Goal: Transaction & Acquisition: Purchase product/service

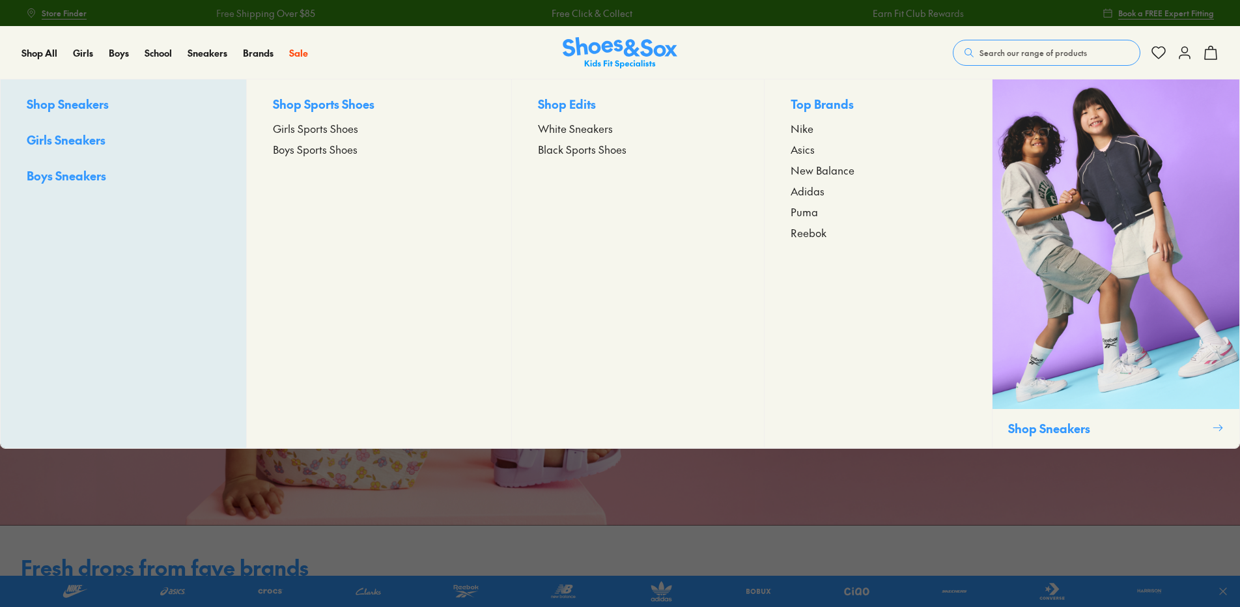
click at [807, 149] on span "Asics" at bounding box center [803, 149] width 24 height 16
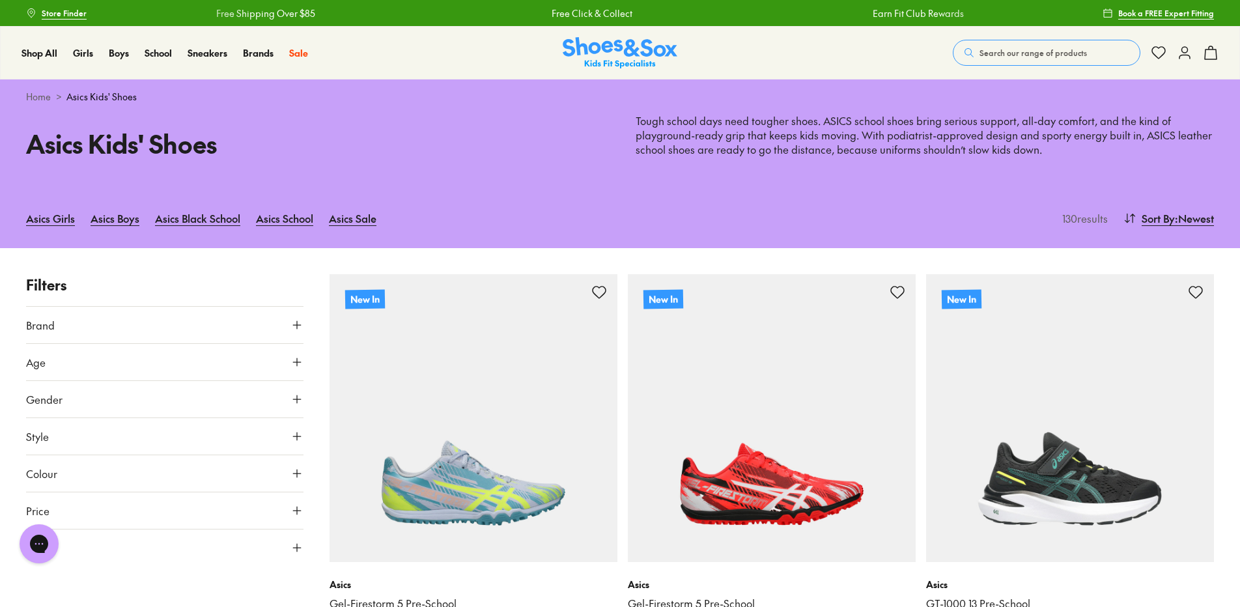
click at [294, 356] on icon at bounding box center [297, 362] width 13 height 13
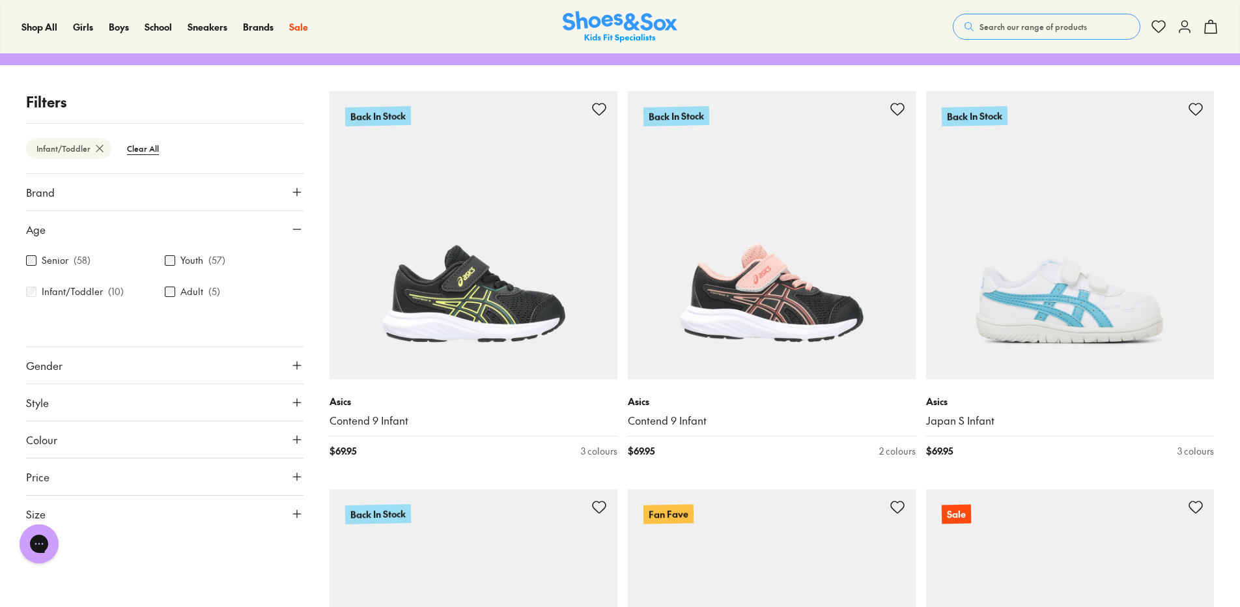
scroll to position [248, 0]
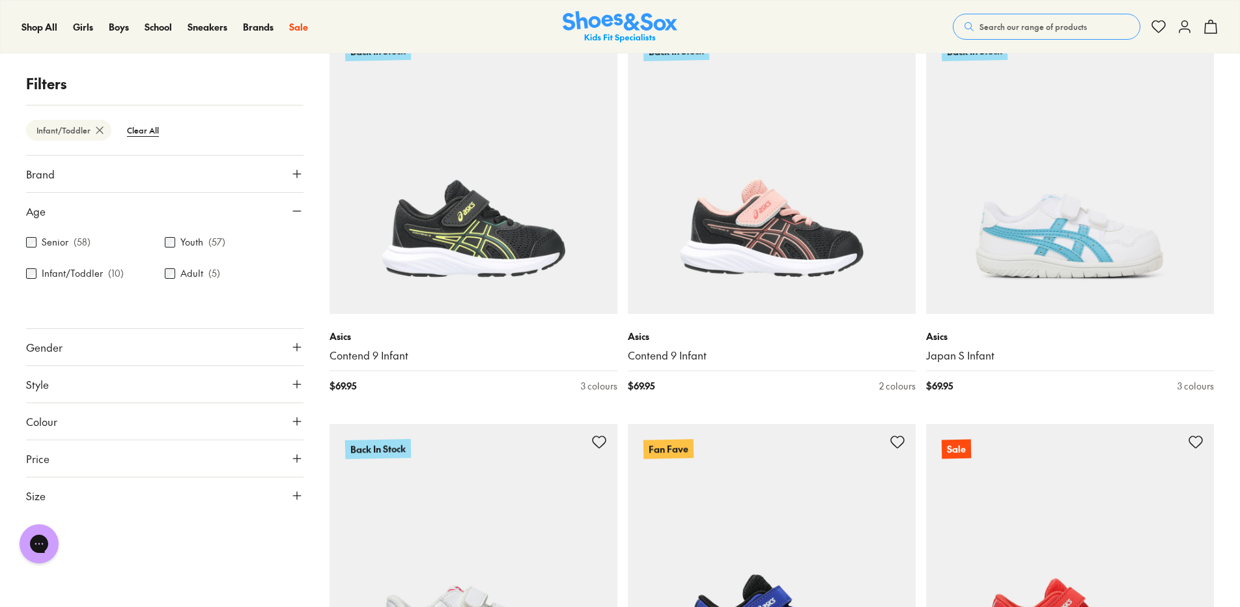
click at [291, 493] on icon at bounding box center [297, 495] width 13 height 13
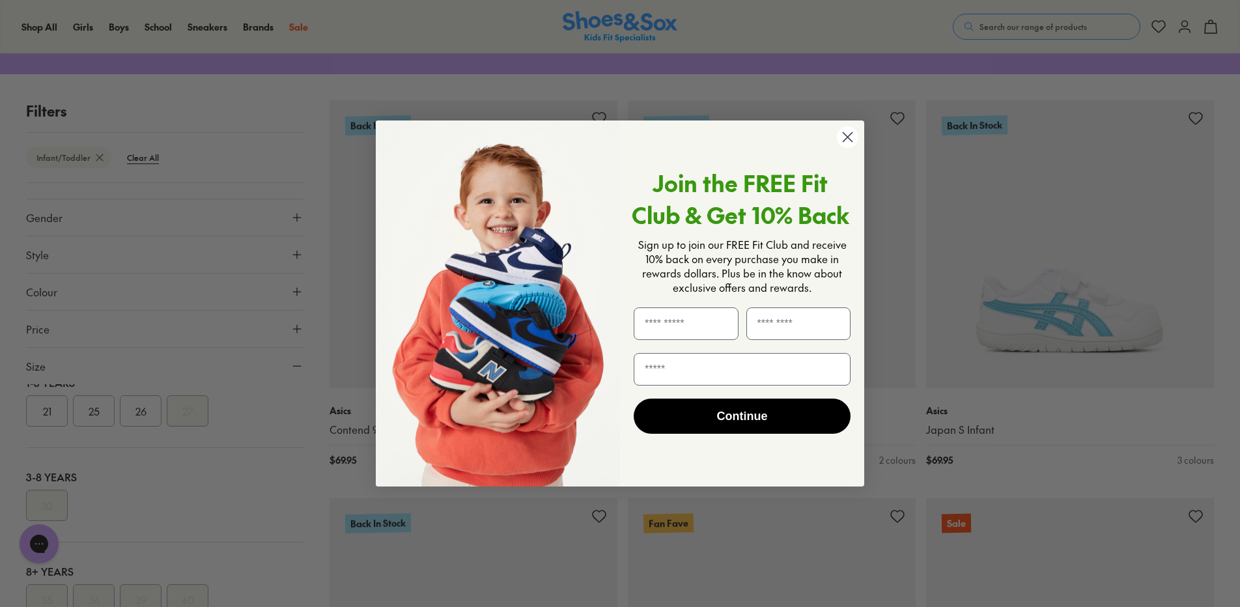
scroll to position [183, 0]
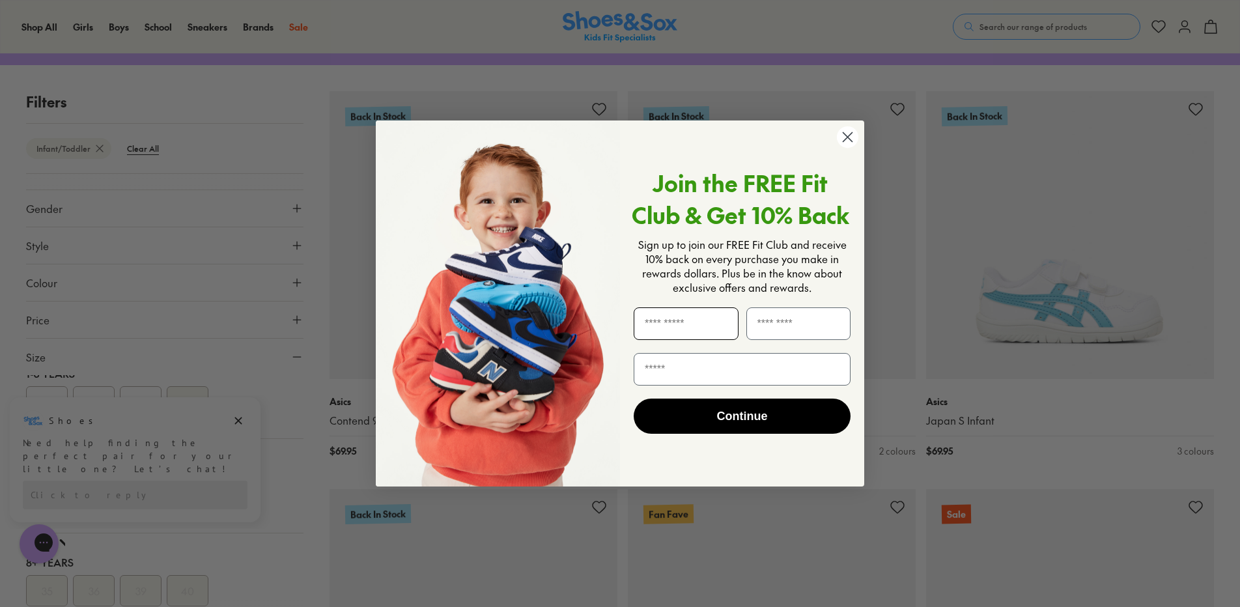
click at [724, 325] on input "First Name" at bounding box center [686, 324] width 105 height 33
click at [851, 136] on circle "Close dialog" at bounding box center [848, 137] width 22 height 22
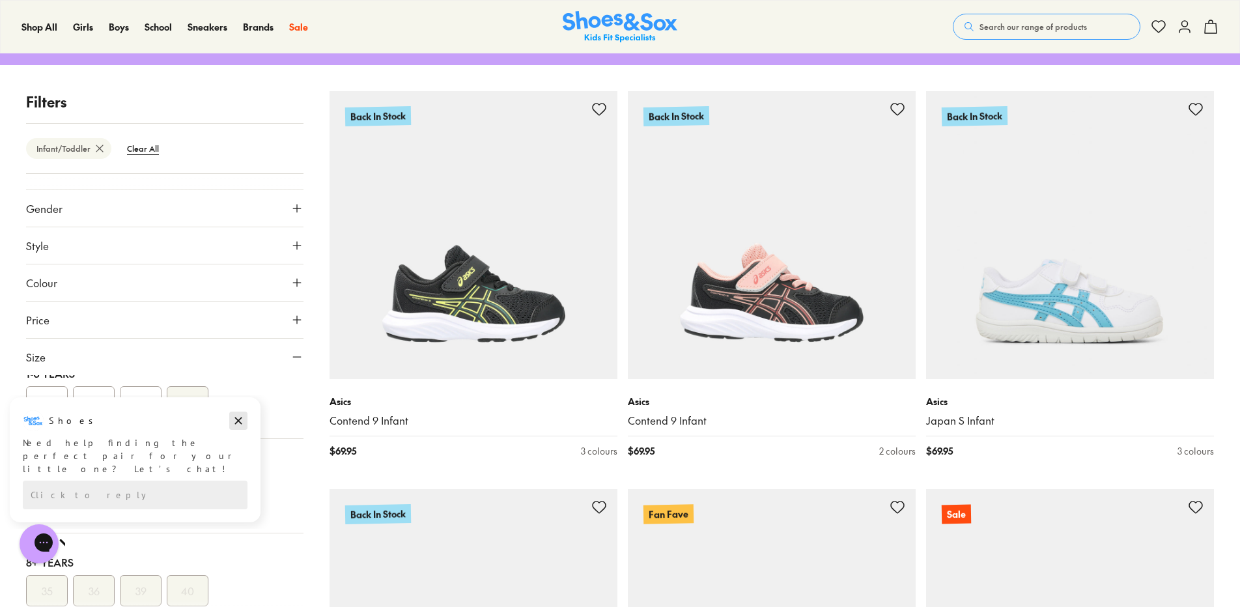
click at [231, 417] on button "Dismiss campaign" at bounding box center [238, 421] width 18 height 18
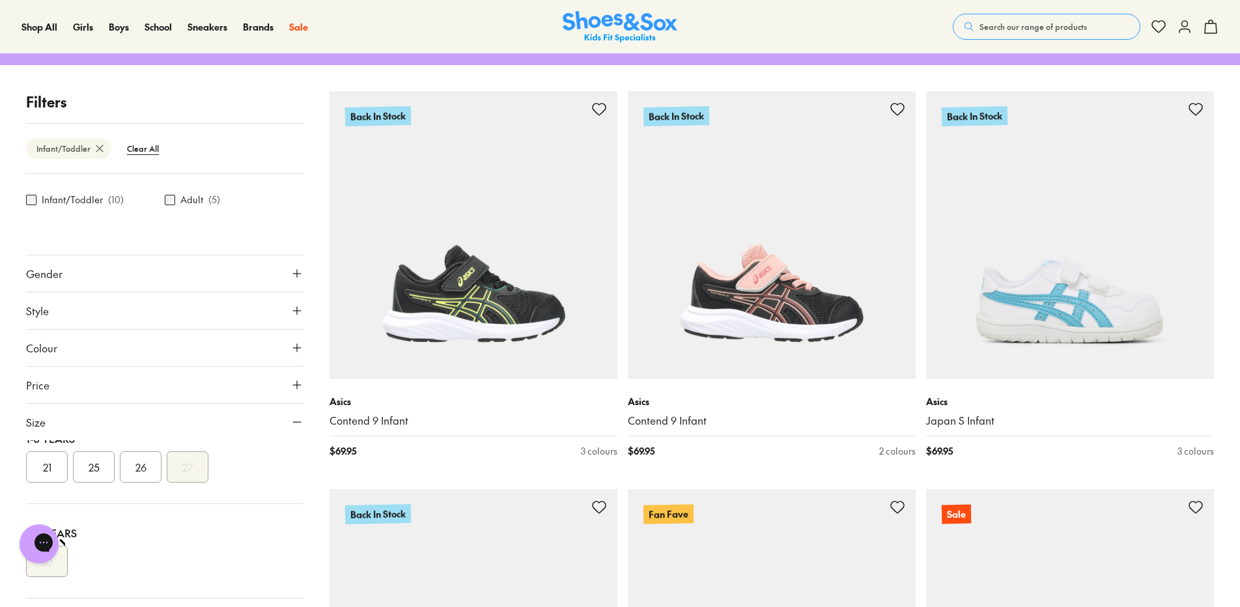
scroll to position [0, 0]
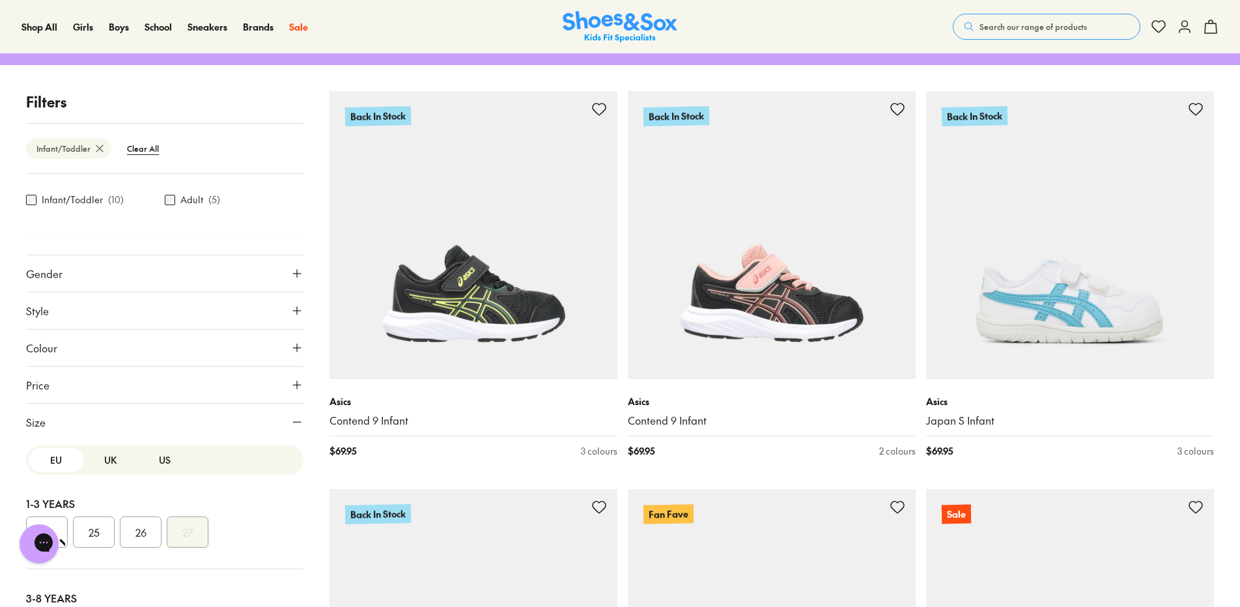
click at [100, 455] on button "UK" at bounding box center [110, 460] width 55 height 24
click at [148, 459] on button "US" at bounding box center [164, 460] width 55 height 24
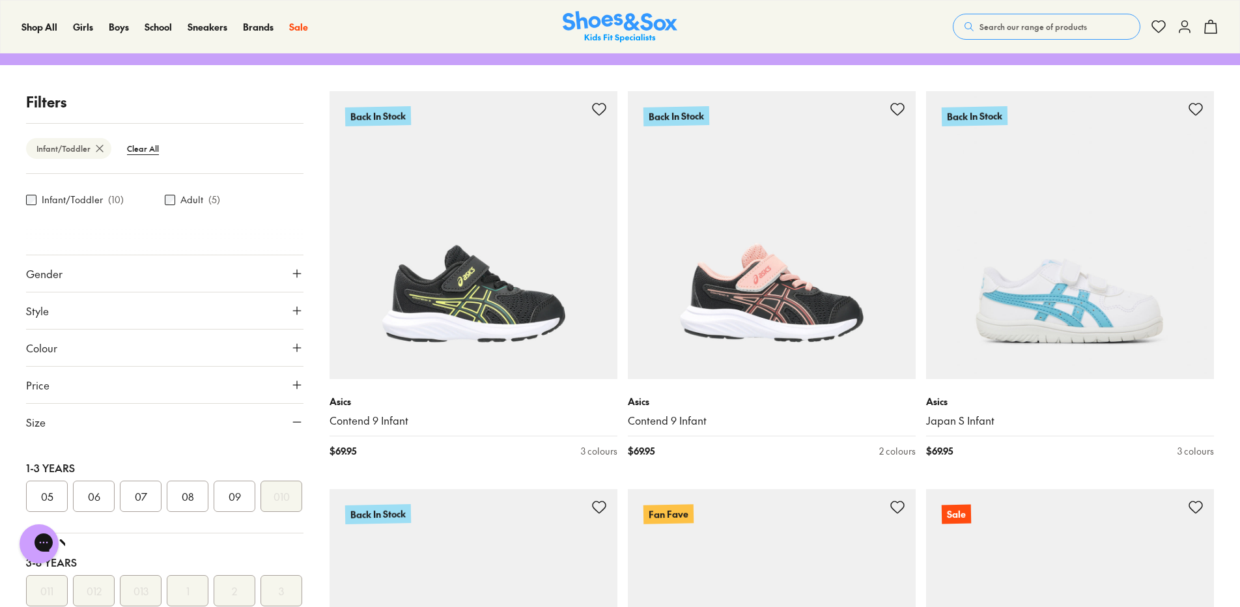
click at [190, 498] on button "08" at bounding box center [188, 496] width 42 height 31
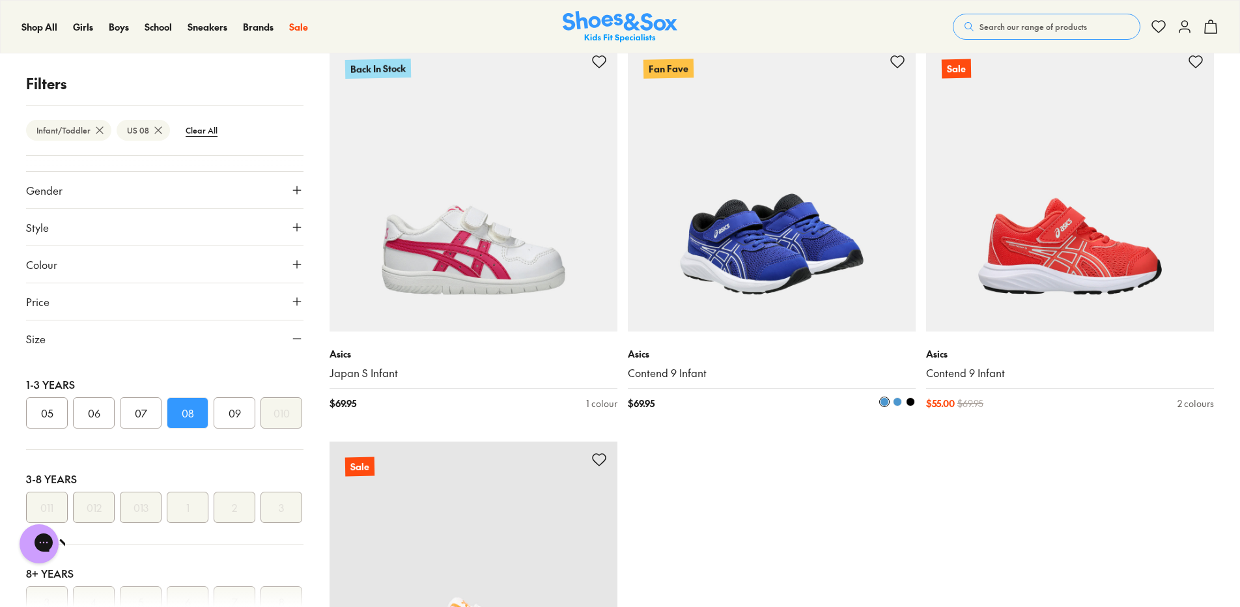
scroll to position [782, 0]
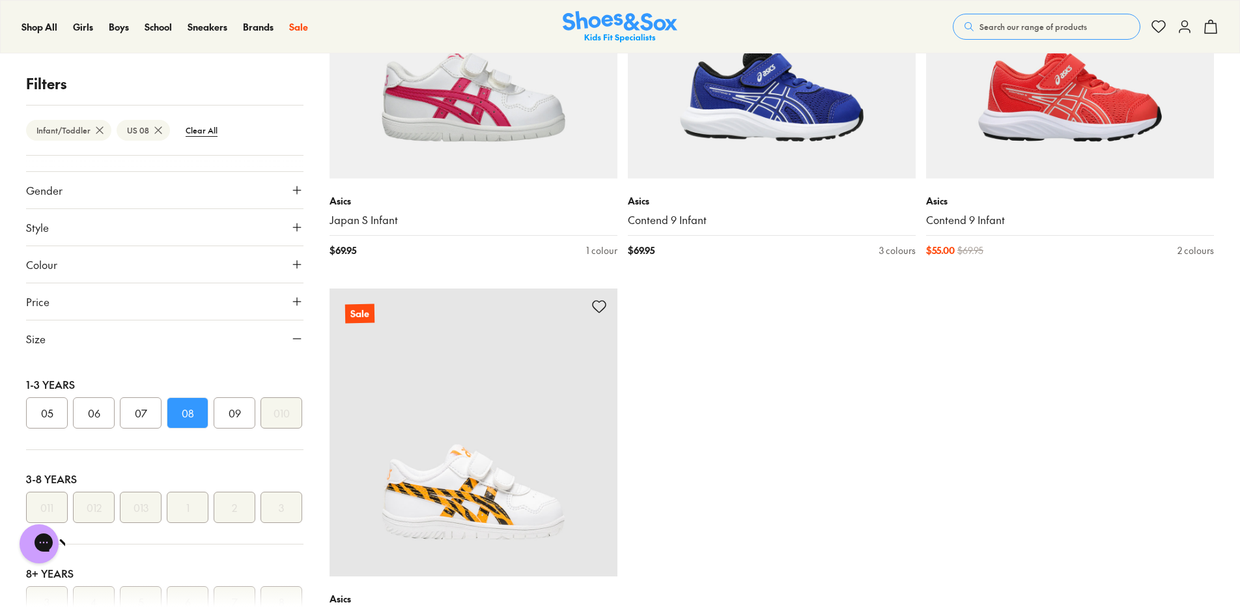
click at [231, 416] on button "09" at bounding box center [235, 412] width 42 height 31
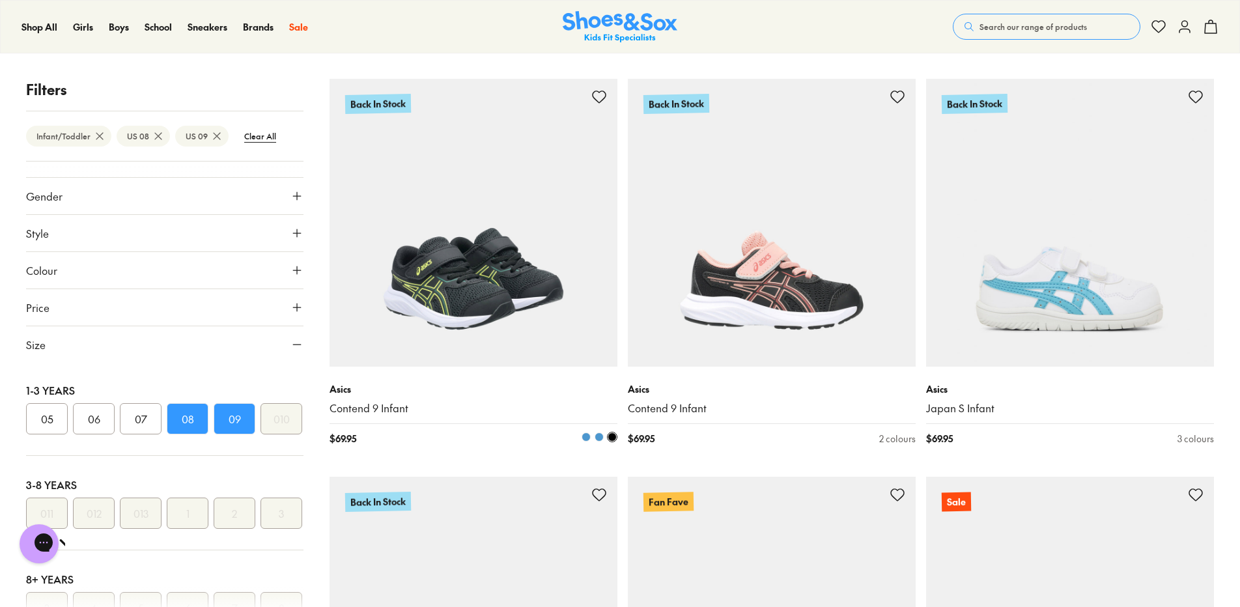
scroll to position [261, 0]
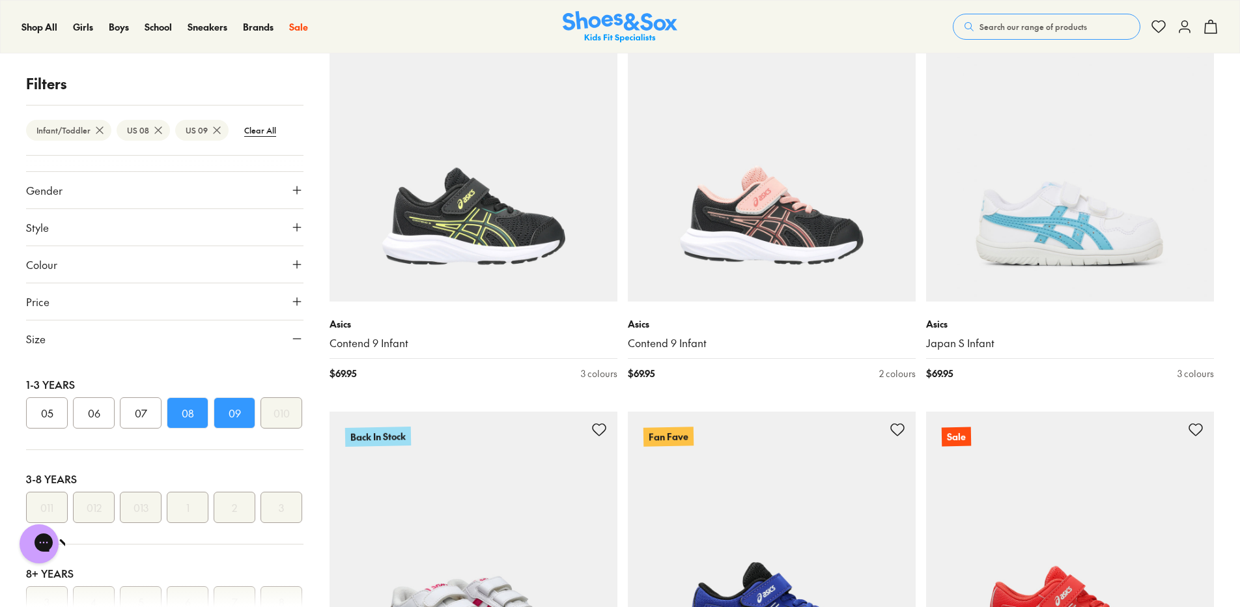
click at [599, 427] on icon at bounding box center [600, 430] width 16 height 16
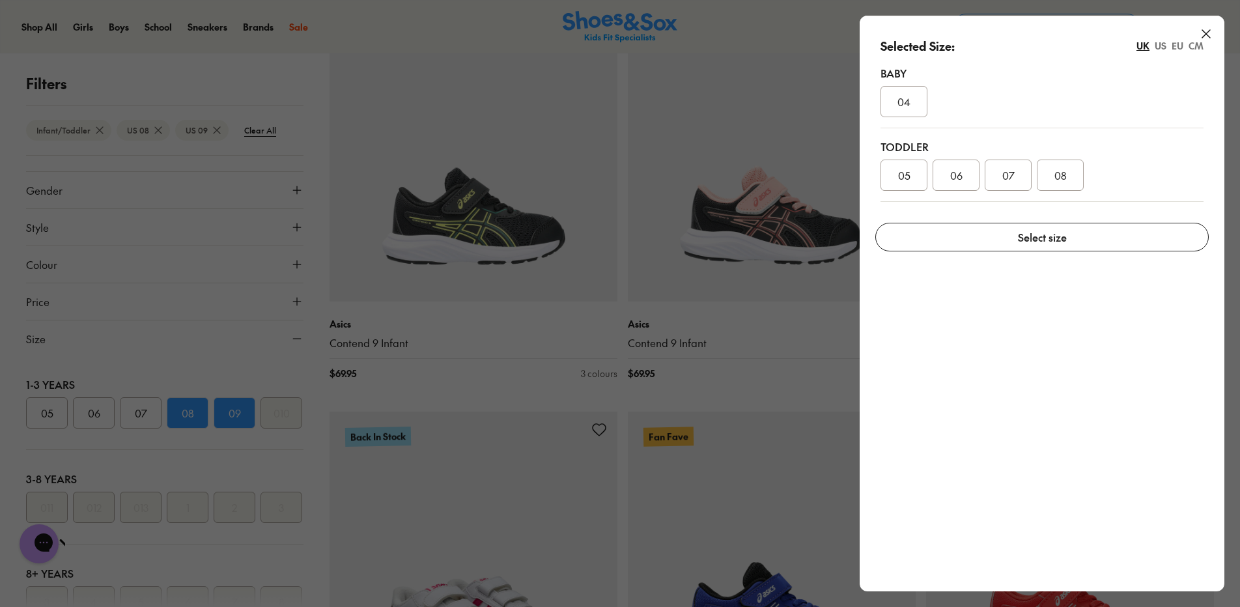
click at [1062, 168] on span "08" at bounding box center [1061, 175] width 12 height 16
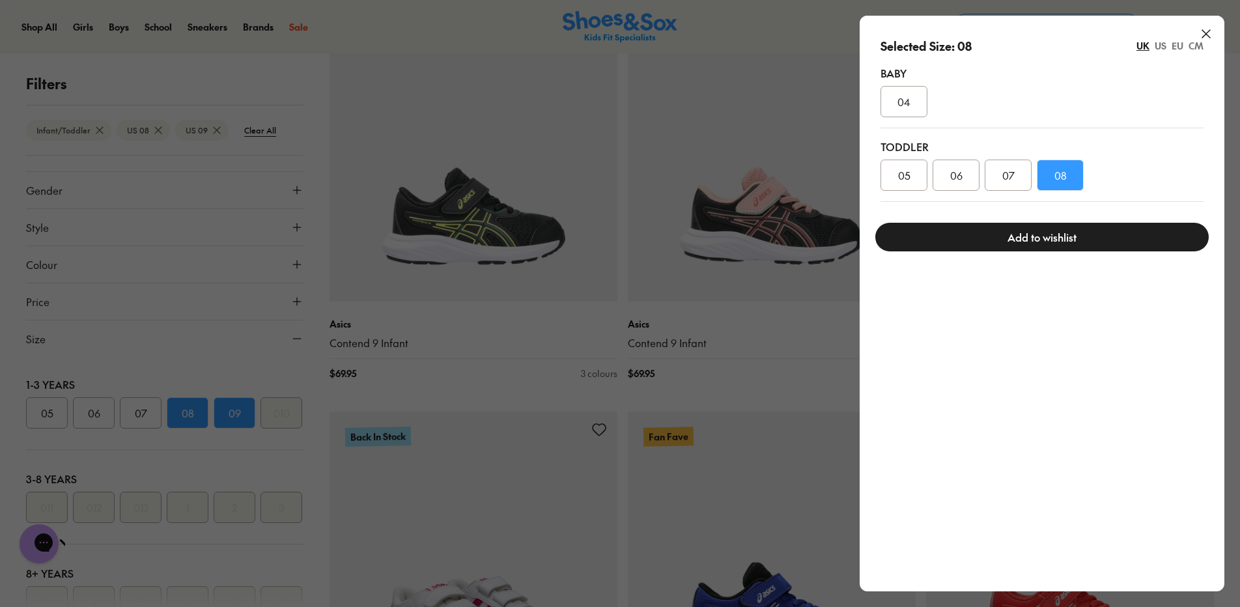
click at [1057, 245] on button "Add to wishlist" at bounding box center [1043, 237] width 334 height 29
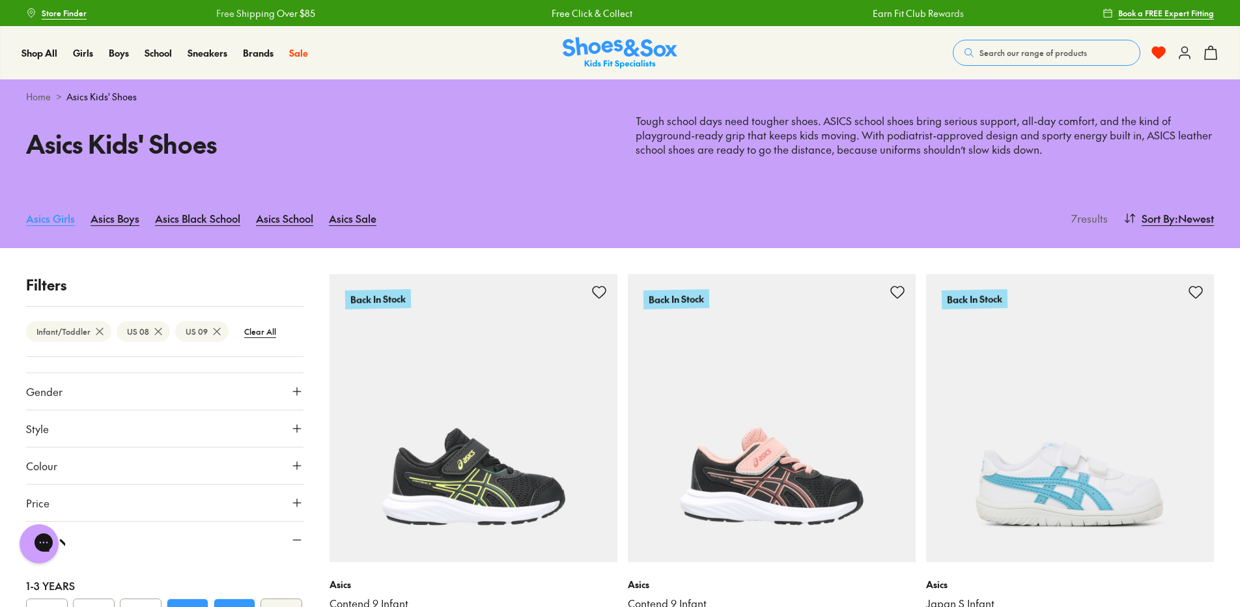
click at [50, 216] on link "Asics Girls" at bounding box center [50, 218] width 49 height 29
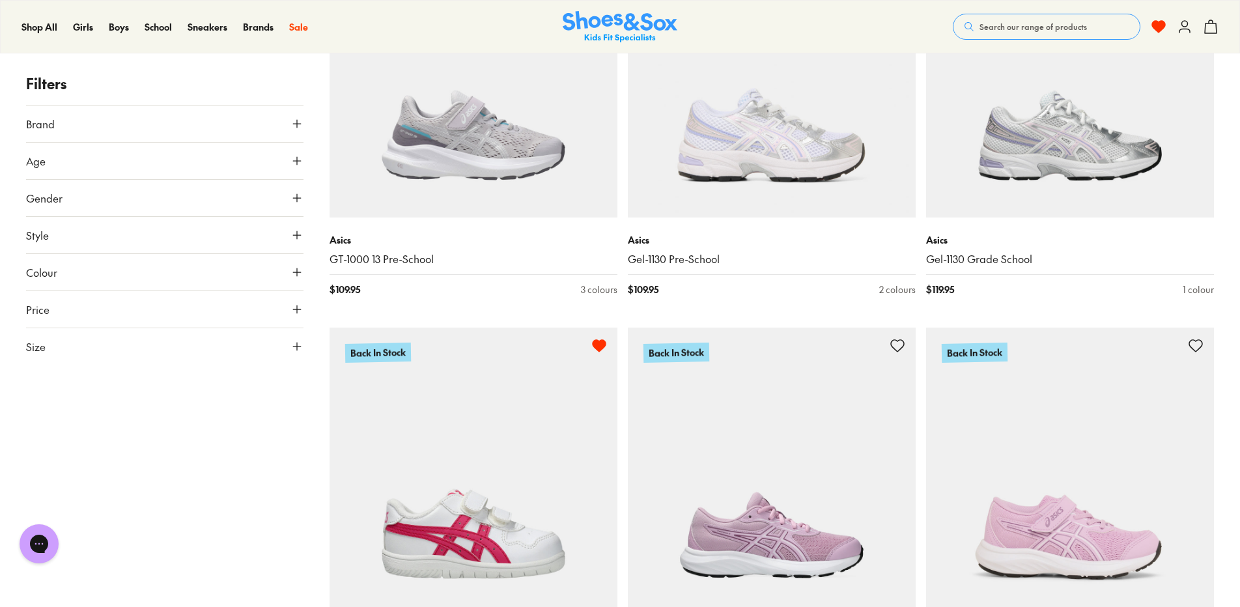
scroll to position [1889, 0]
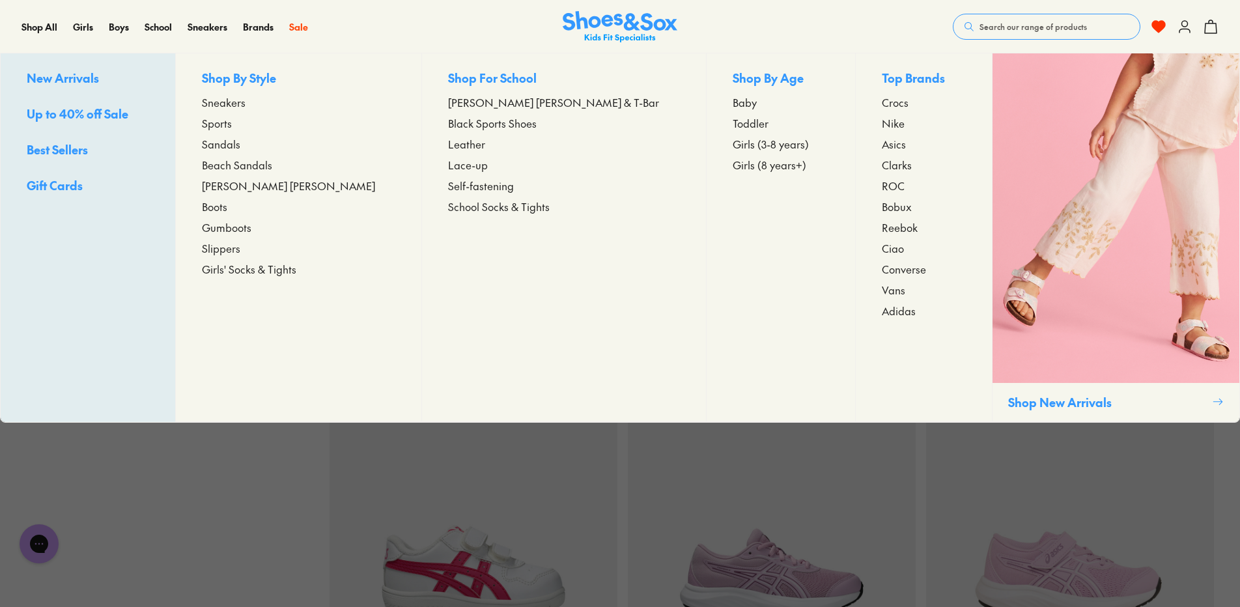
click at [82, 81] on span "New Arrivals" at bounding box center [63, 78] width 72 height 16
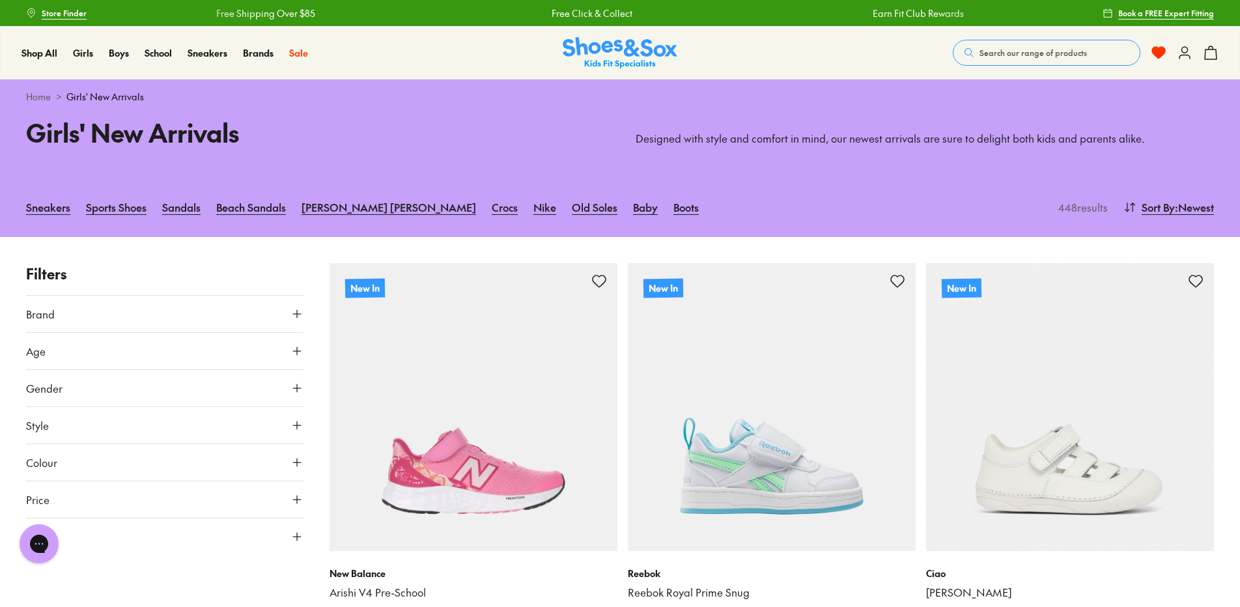
click at [296, 349] on icon at bounding box center [297, 351] width 13 height 13
click at [163, 382] on div "Youth ( 166 )" at bounding box center [95, 383] width 139 height 16
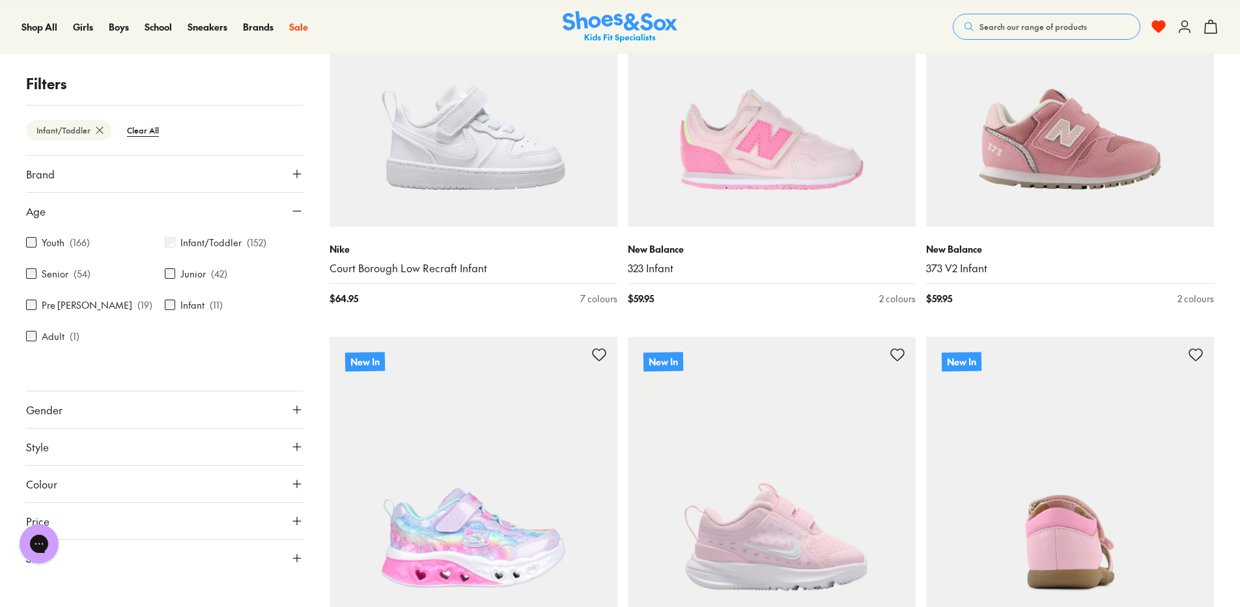
scroll to position [2061, 0]
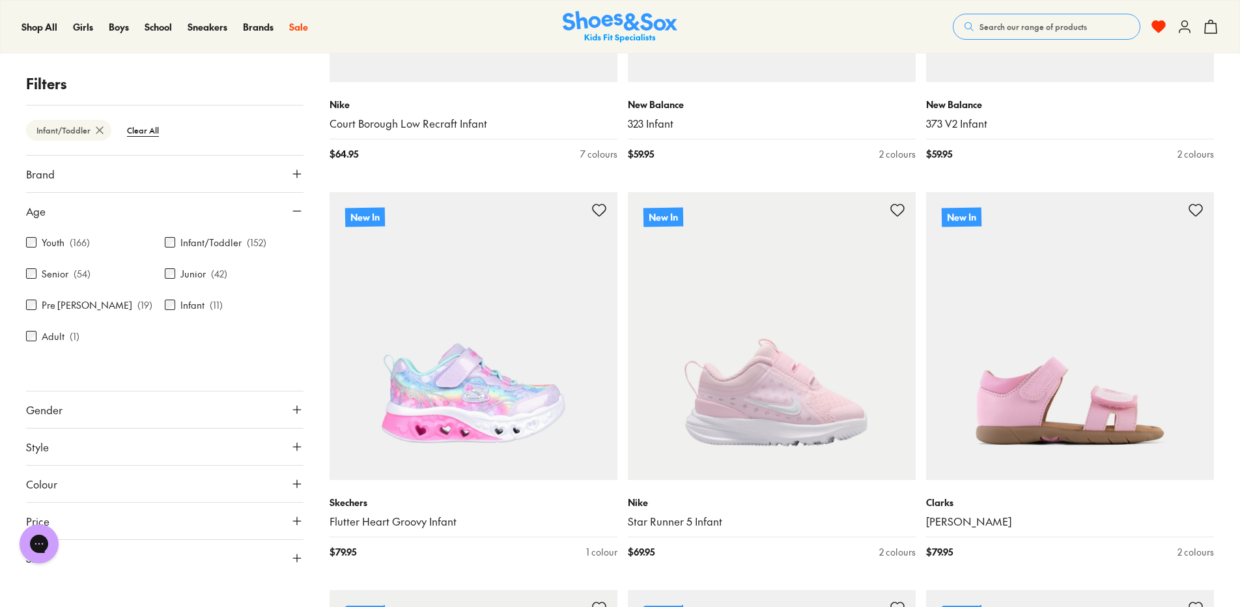
click at [235, 341] on div "Youth ( 166 ) Infant/Toddler ( 152 ) Senior ( 54 ) Junior ( 42 ) Pre Walker ( 1…" at bounding box center [165, 297] width 278 height 136
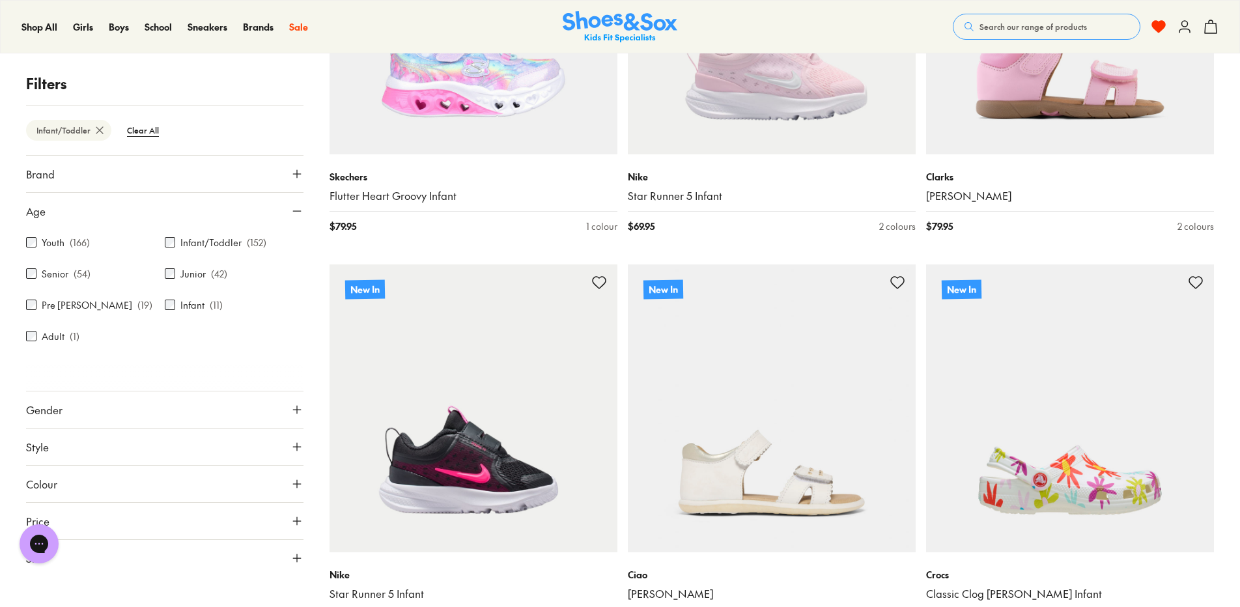
click at [293, 558] on use at bounding box center [297, 558] width 8 height 8
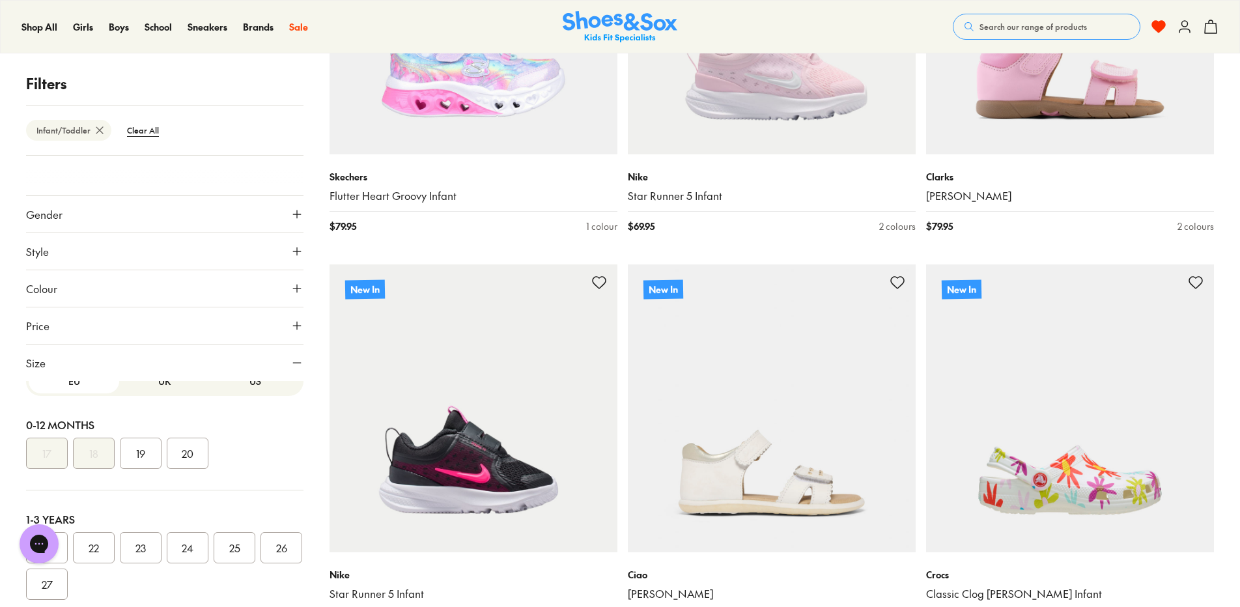
scroll to position [0, 0]
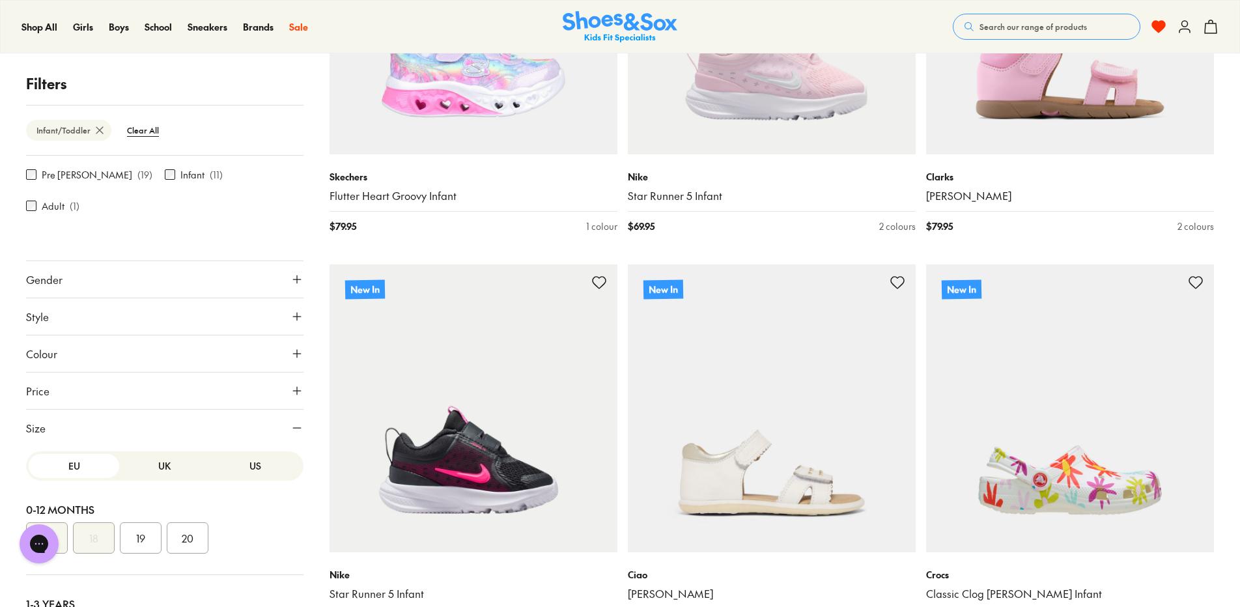
click at [240, 399] on button "Price" at bounding box center [165, 391] width 278 height 36
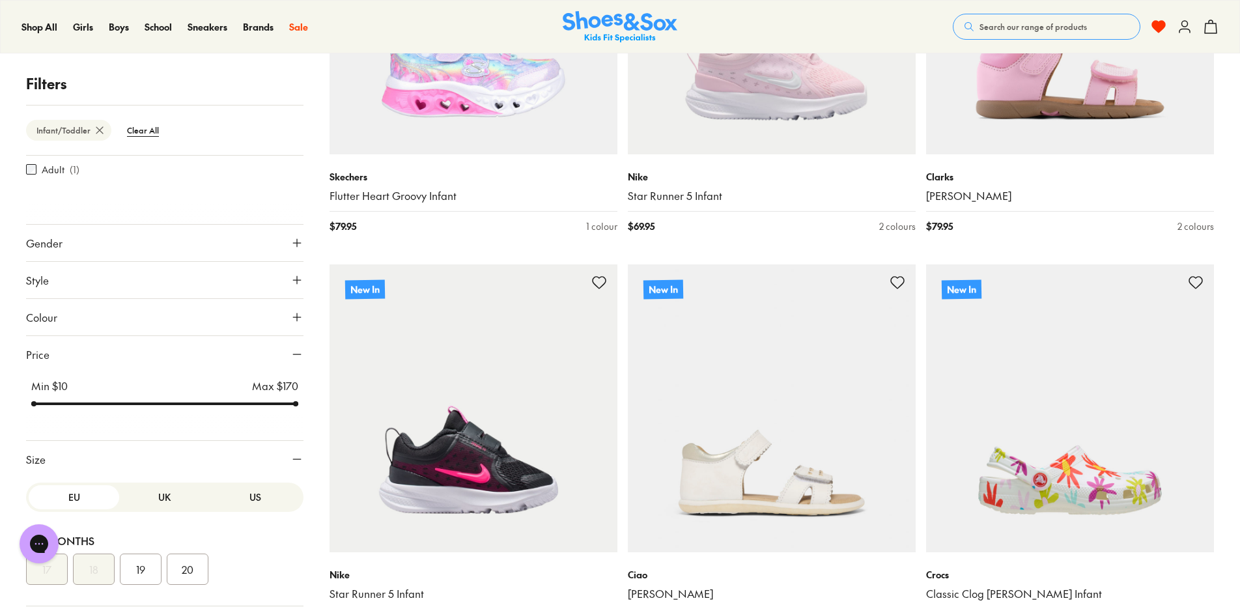
scroll to position [195, 0]
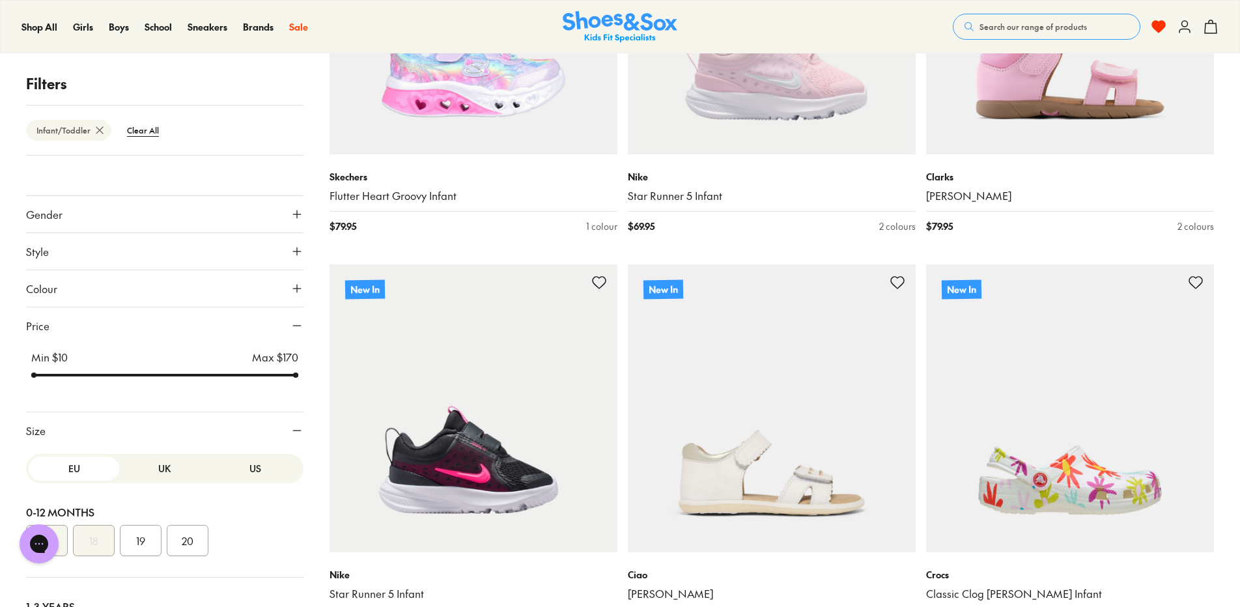
click at [244, 468] on button "US" at bounding box center [255, 469] width 91 height 24
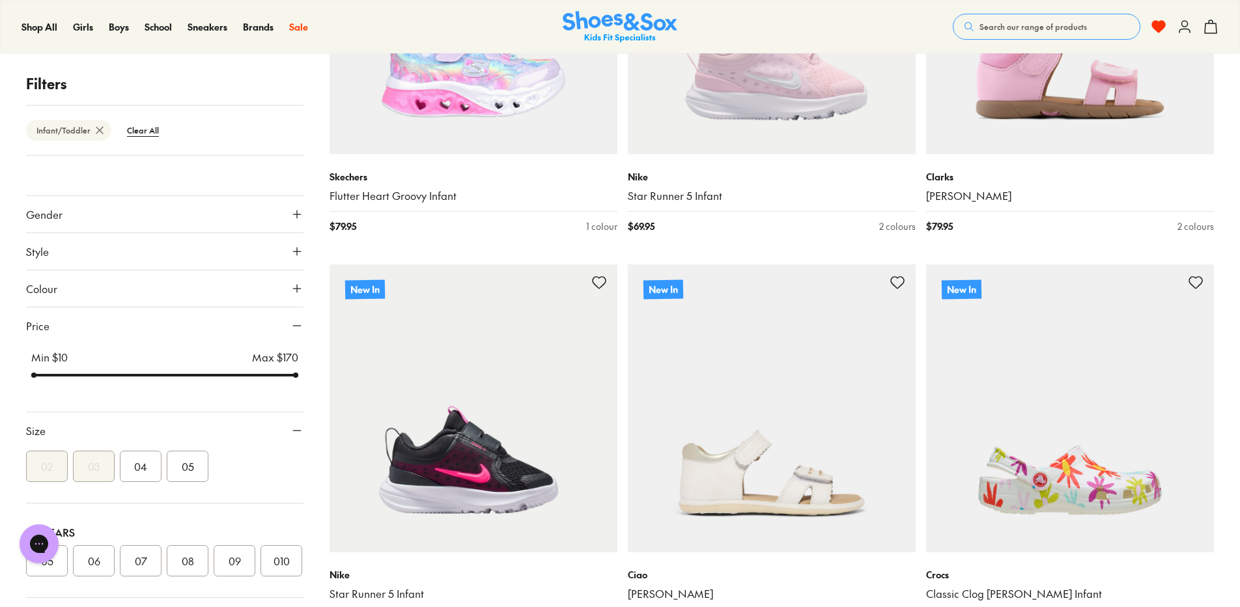
scroll to position [65, 0]
click at [188, 566] on button "08" at bounding box center [188, 569] width 42 height 31
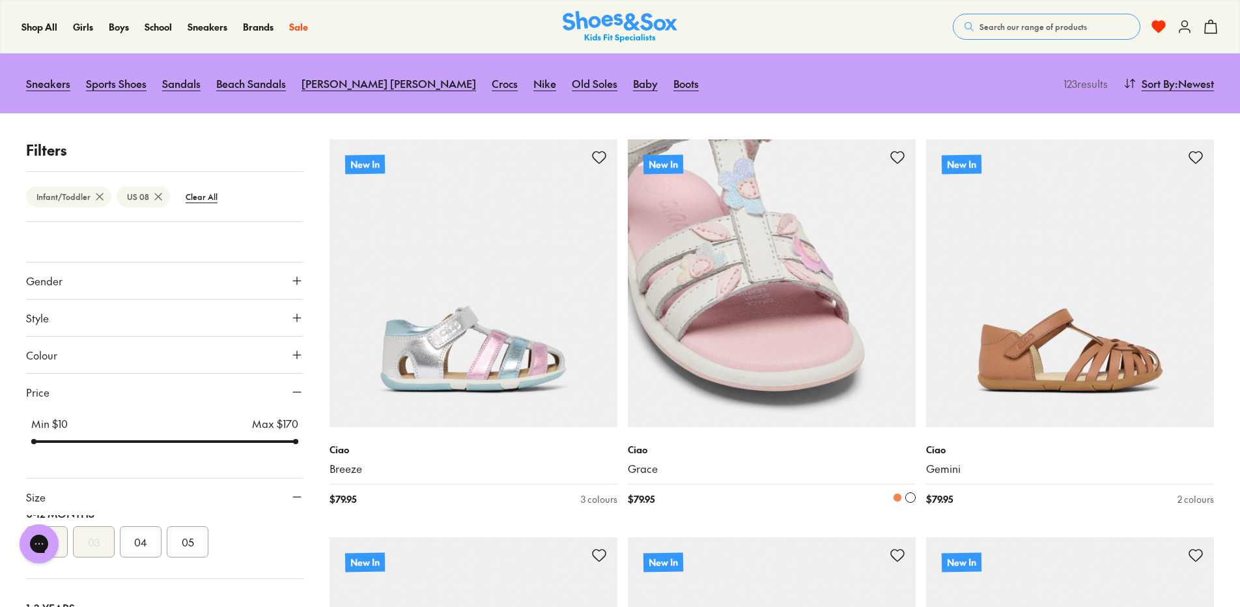
scroll to position [195, 0]
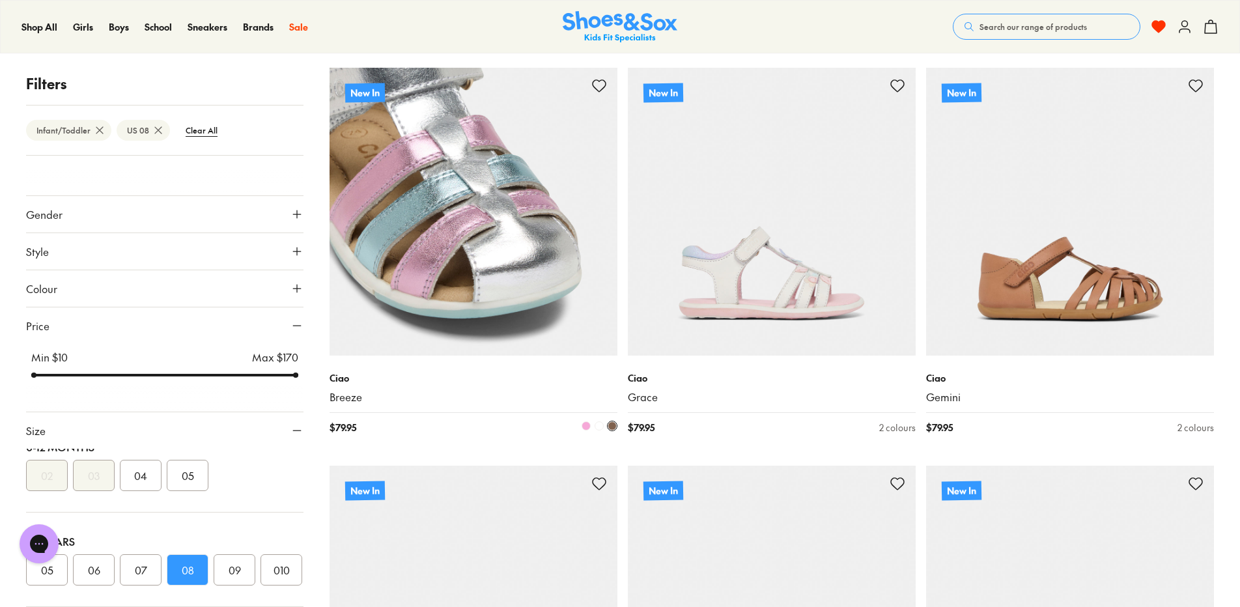
click at [597, 81] on icon at bounding box center [600, 86] width 16 height 16
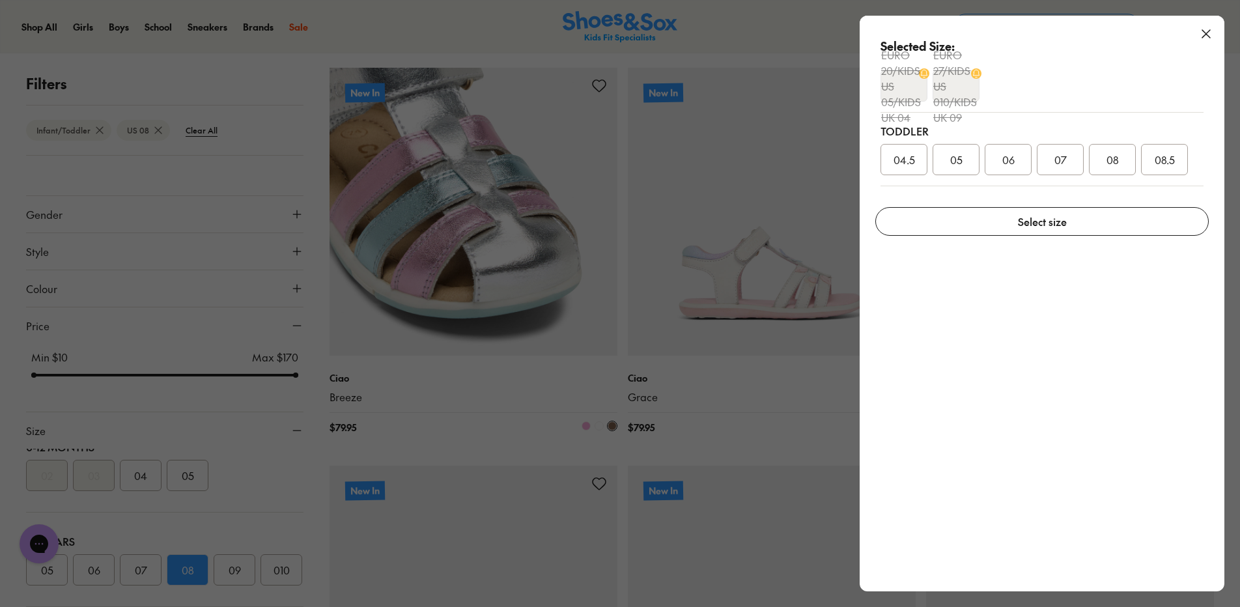
click at [1166, 156] on span "08.5" at bounding box center [1165, 160] width 20 height 16
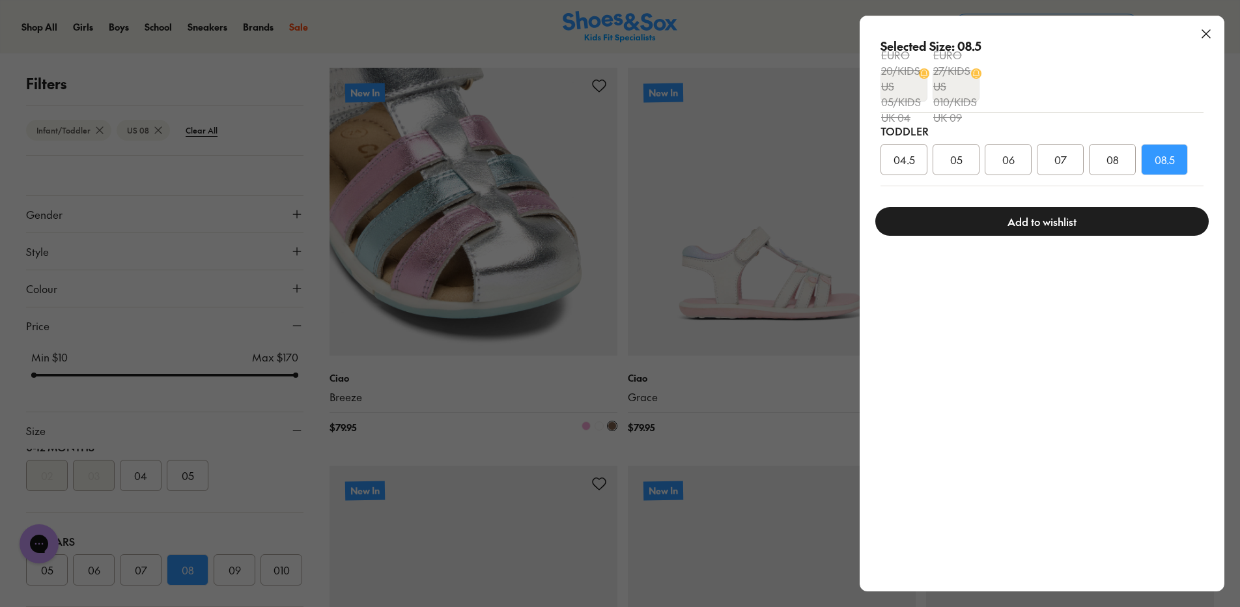
click at [1131, 220] on button "Add to wishlist" at bounding box center [1043, 221] width 334 height 29
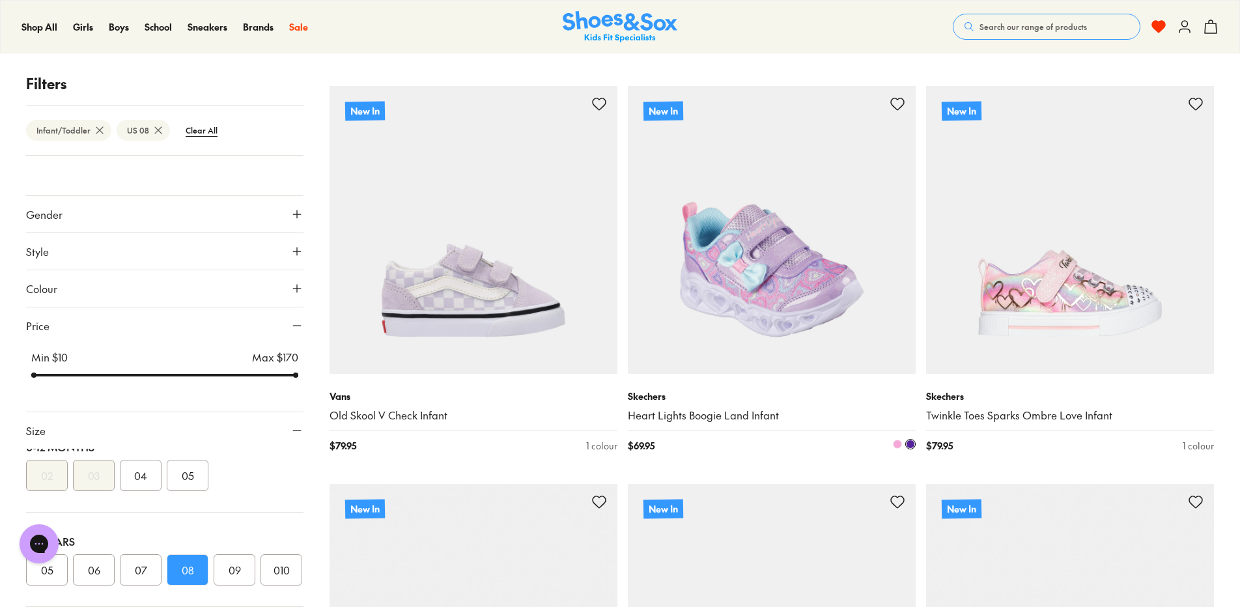
scroll to position [977, 0]
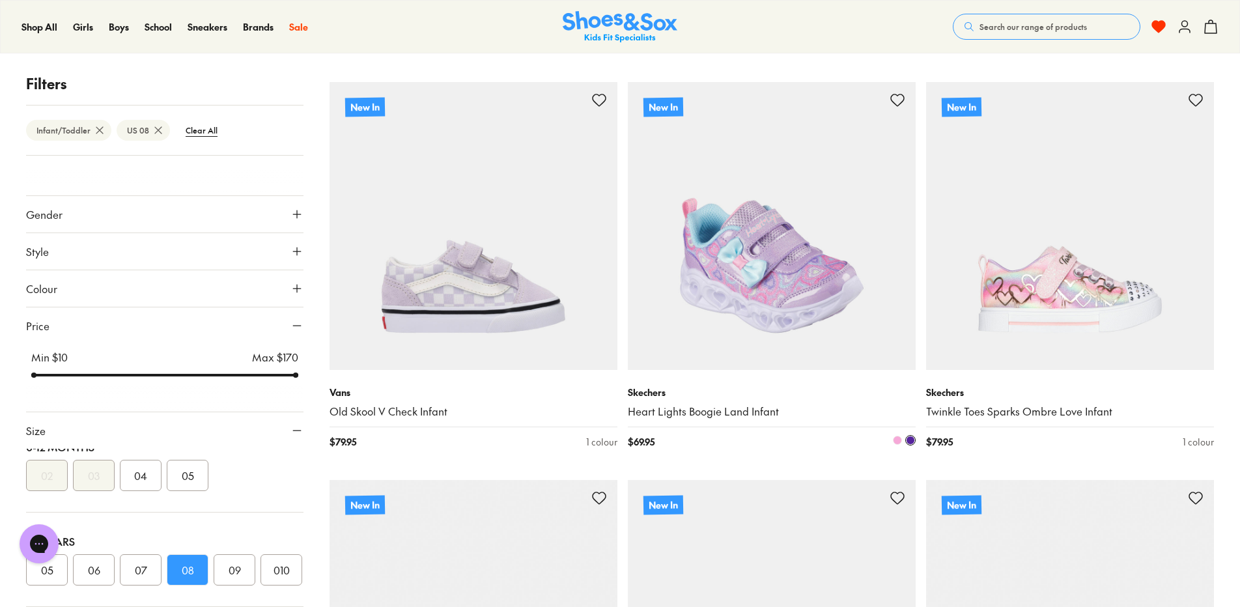
click at [758, 284] on img at bounding box center [772, 226] width 288 height 288
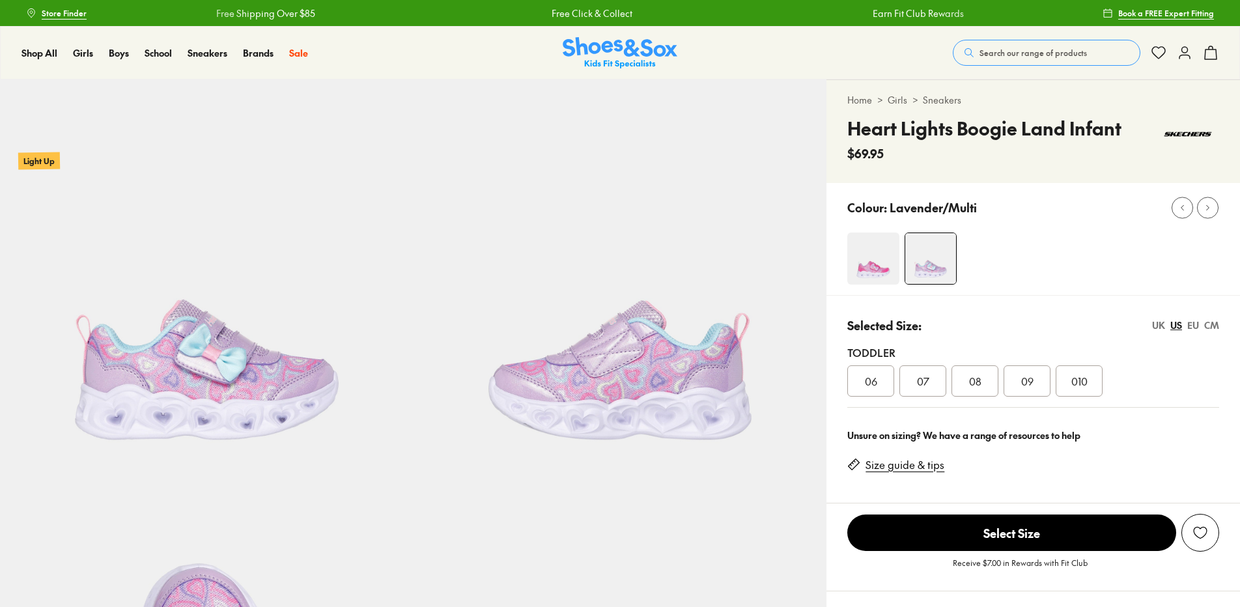
select select "*"
click at [983, 385] on div "08" at bounding box center [975, 381] width 47 height 31
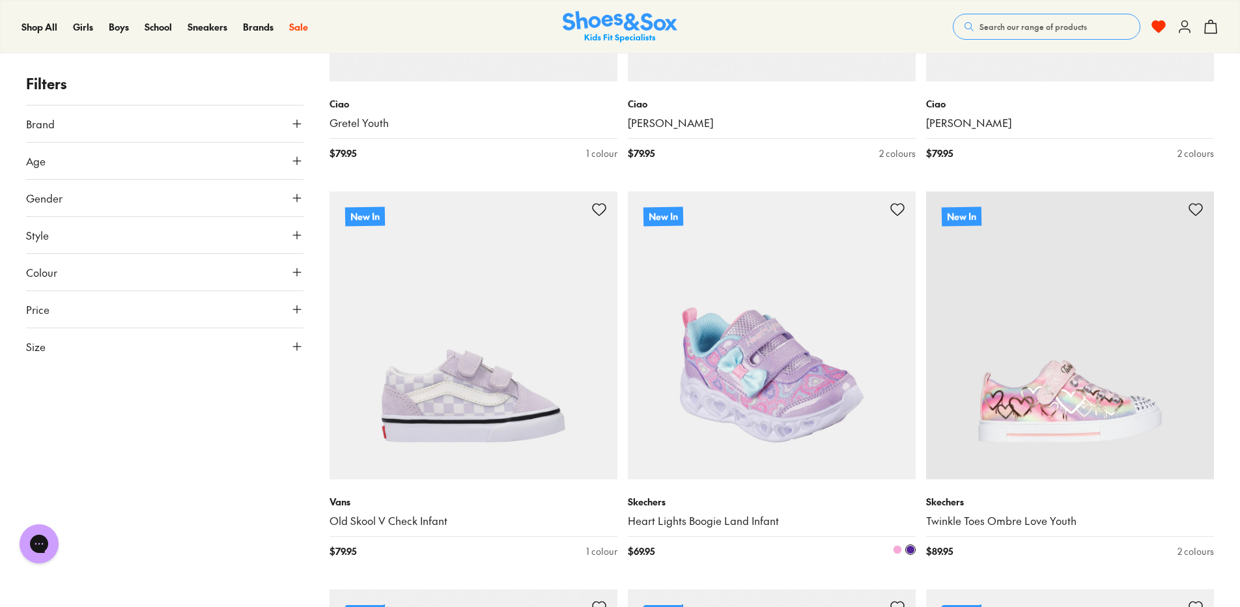
click at [896, 207] on icon at bounding box center [898, 210] width 16 height 16
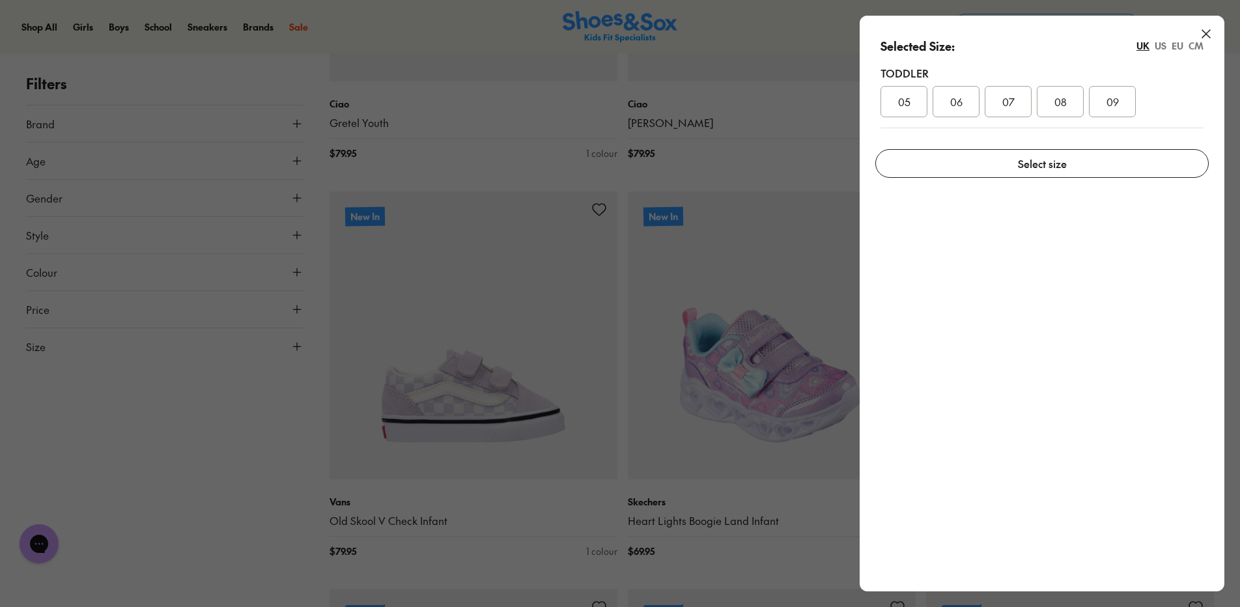
click at [1068, 100] on div "08" at bounding box center [1060, 101] width 47 height 31
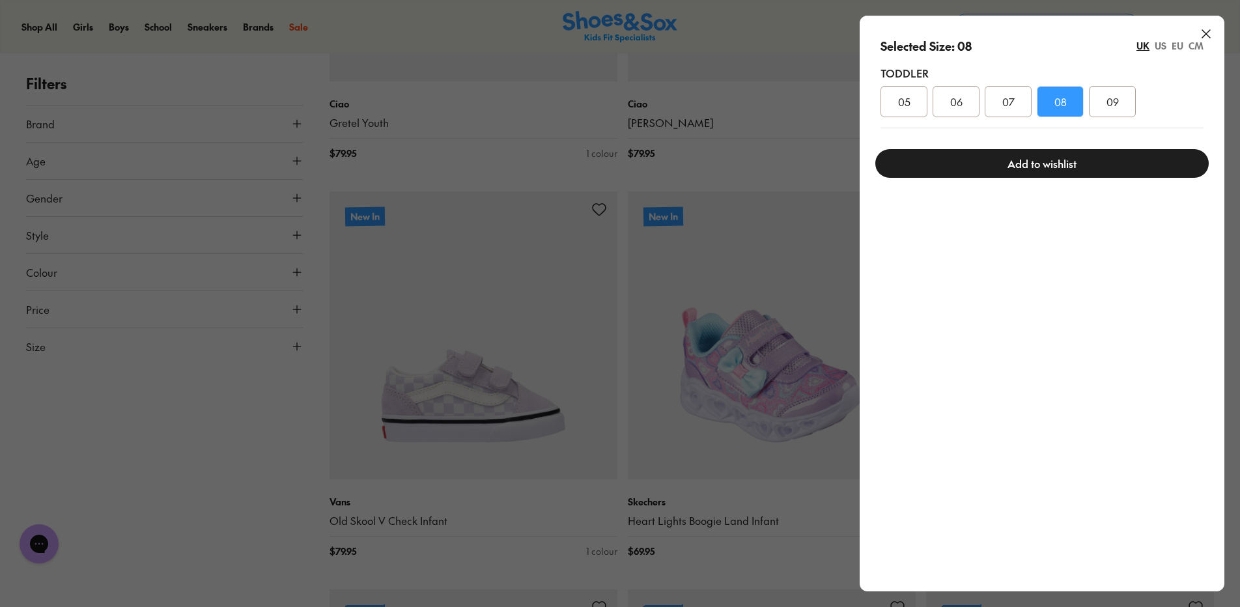
click at [1071, 165] on button "Add to wishlist" at bounding box center [1043, 163] width 334 height 29
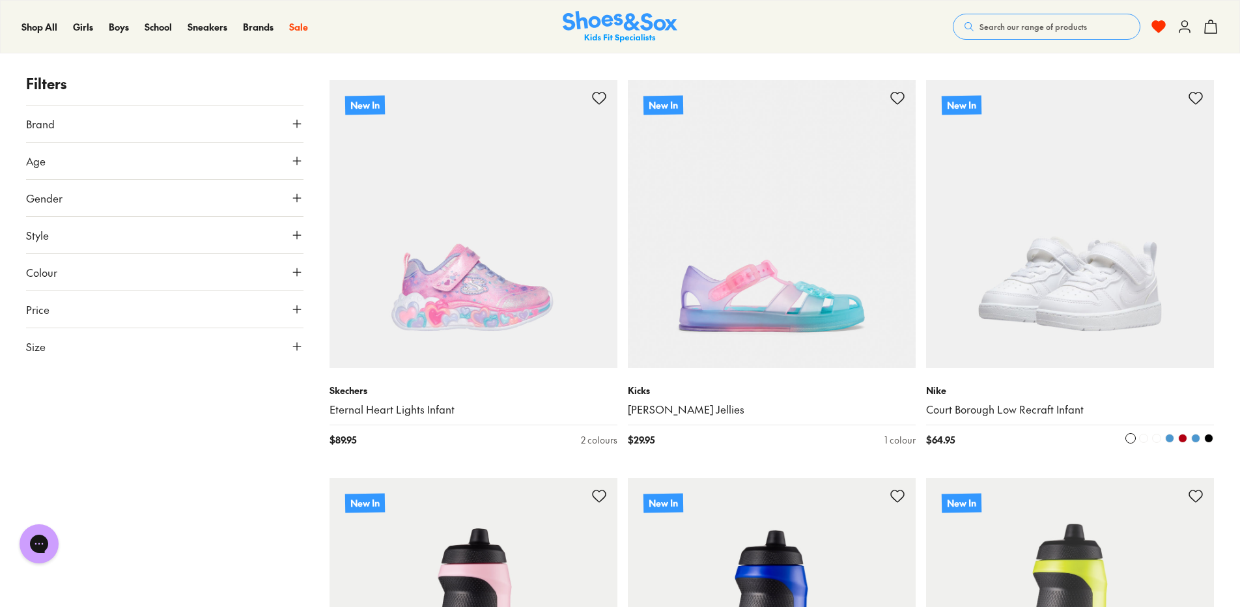
scroll to position [3032, 0]
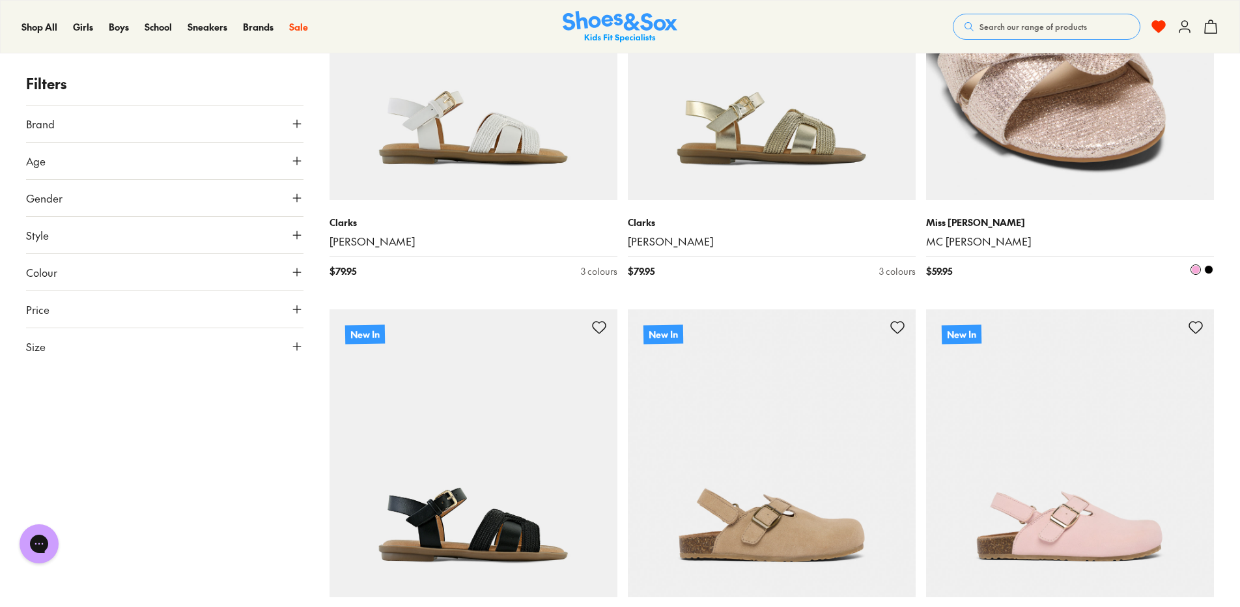
scroll to position [8179, 0]
